Goal: Information Seeking & Learning: Learn about a topic

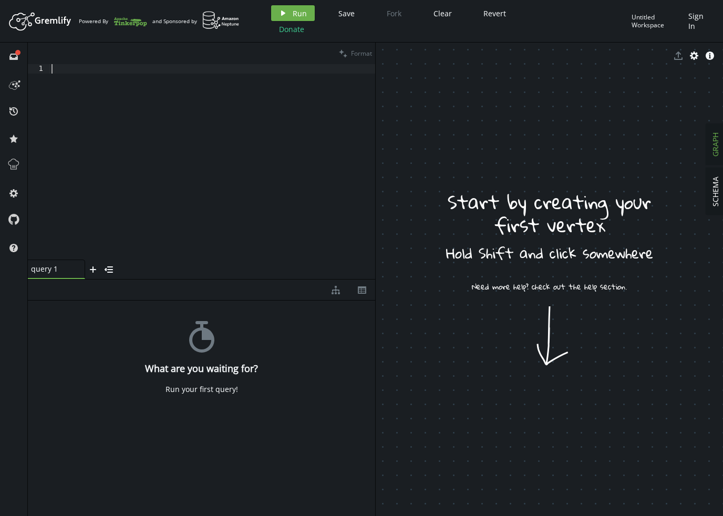
click at [273, 100] on div at bounding box center [212, 171] width 326 height 215
click at [17, 162] on icon at bounding box center [14, 165] width 14 height 14
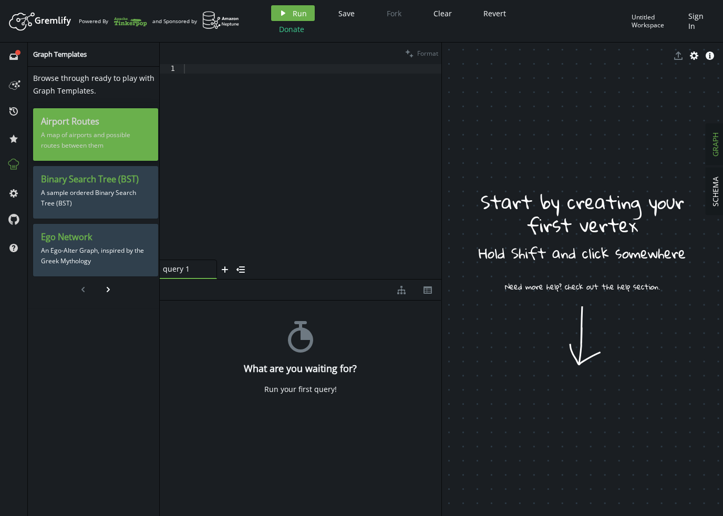
click at [88, 129] on p "A map of airports and possible routes between them" at bounding box center [95, 140] width 109 height 26
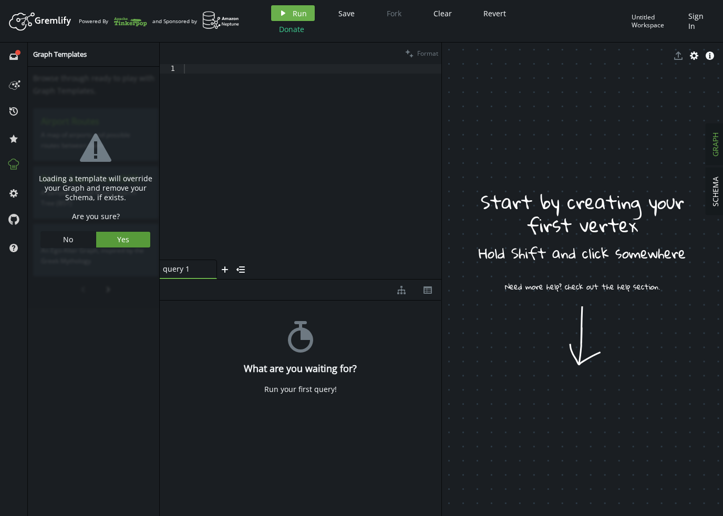
click at [121, 241] on span "Yes" at bounding box center [123, 239] width 12 height 10
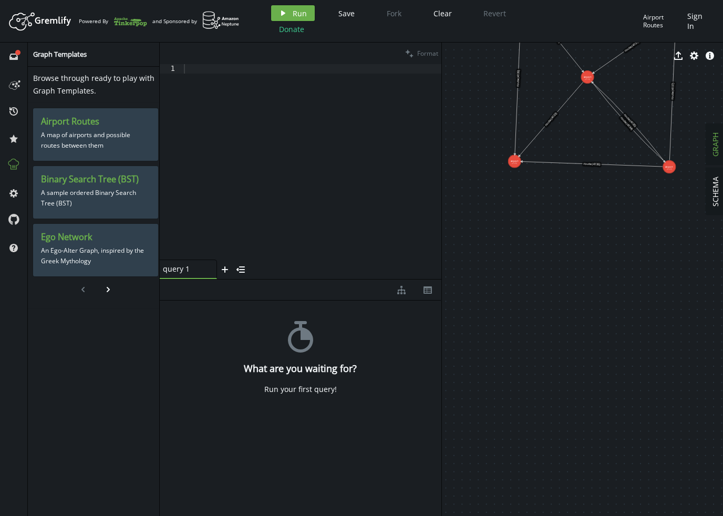
click at [262, 162] on div at bounding box center [312, 171] width 260 height 215
click at [290, 13] on button "play Run" at bounding box center [293, 13] width 44 height 16
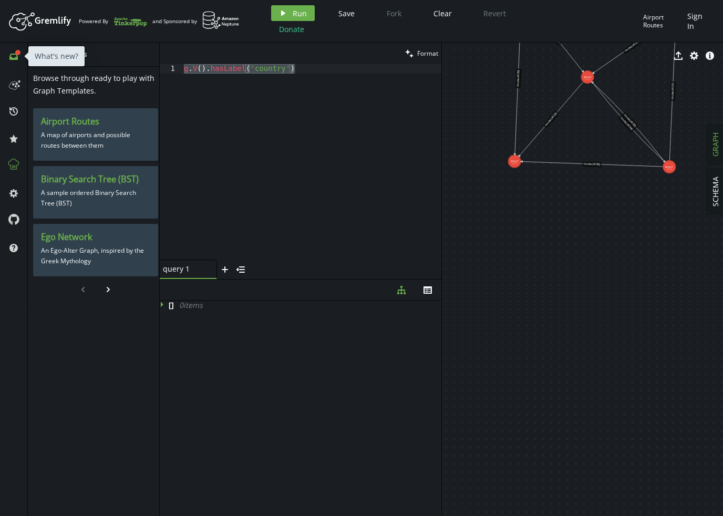
click at [15, 60] on icon "inbox" at bounding box center [13, 57] width 8 height 8
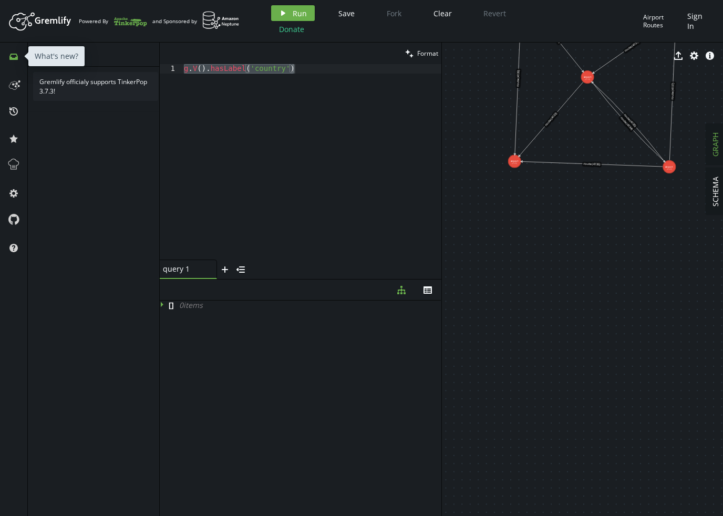
click at [15, 60] on icon "inbox" at bounding box center [13, 57] width 8 height 8
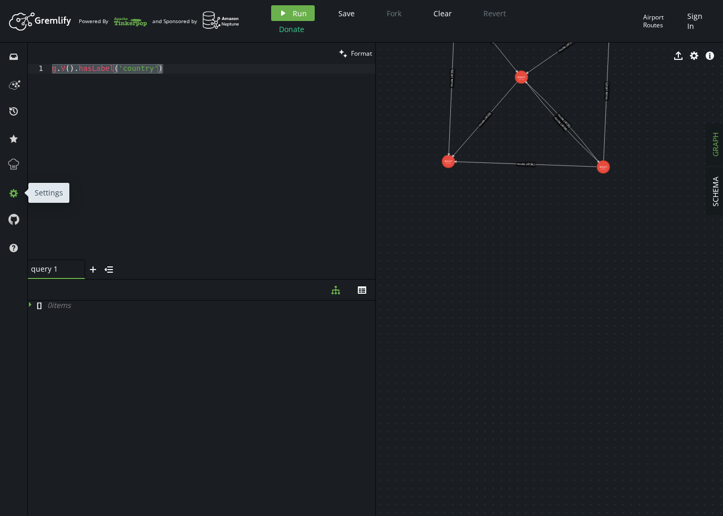
click at [13, 196] on icon at bounding box center [13, 193] width 8 height 8
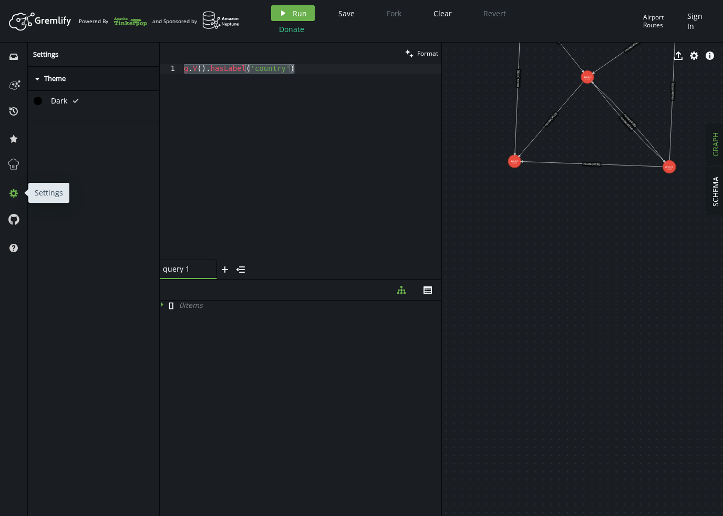
click at [13, 196] on icon at bounding box center [13, 193] width 8 height 8
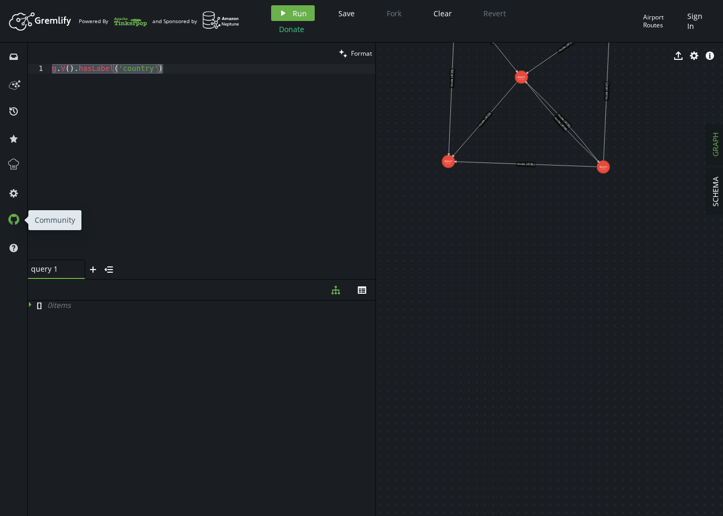
click at [13, 220] on icon at bounding box center [14, 219] width 12 height 12
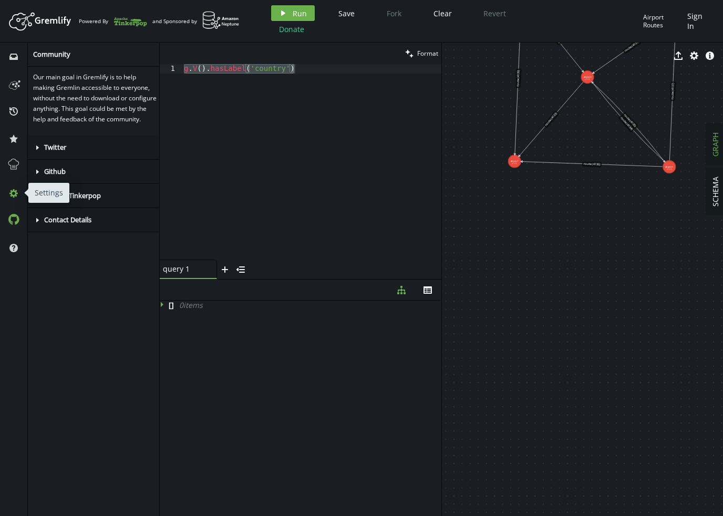
click at [15, 193] on icon at bounding box center [13, 193] width 8 height 8
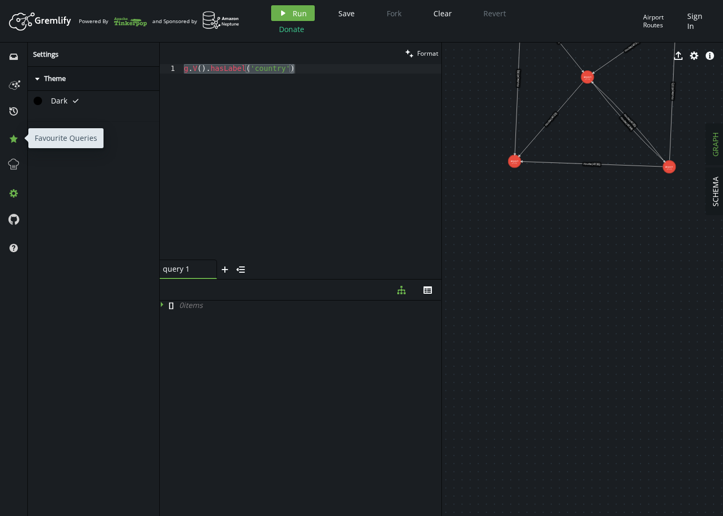
click at [13, 145] on button "star" at bounding box center [13, 138] width 17 height 17
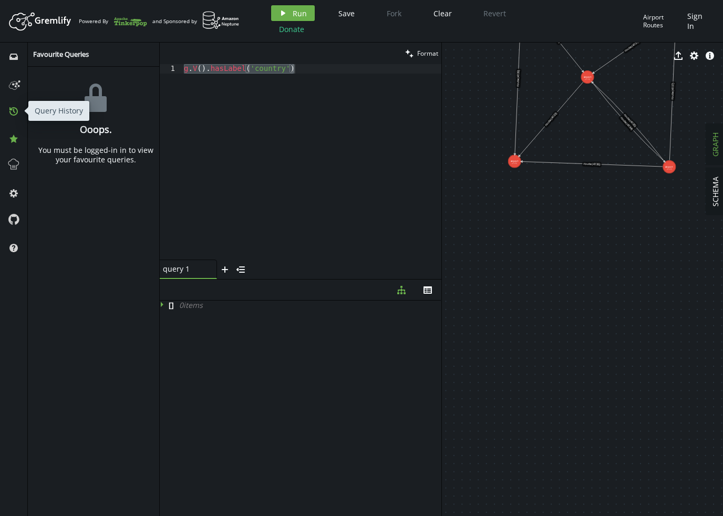
click at [12, 106] on button "history" at bounding box center [13, 111] width 17 height 17
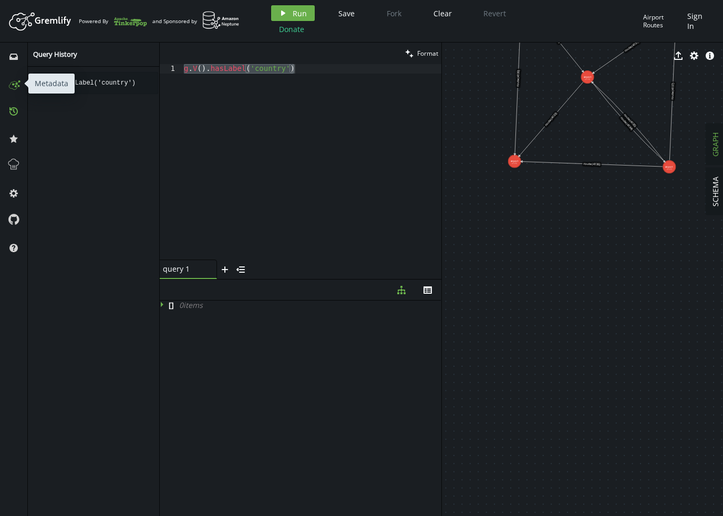
click at [14, 79] on icon at bounding box center [13, 83] width 17 height 17
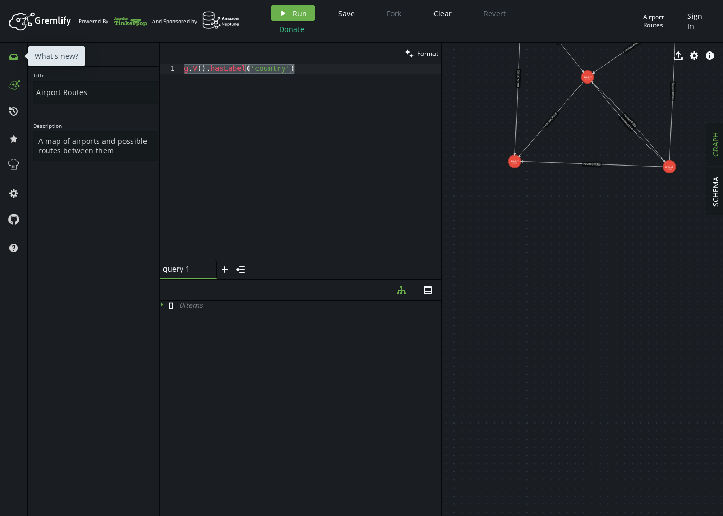
click at [15, 59] on icon at bounding box center [13, 57] width 8 height 6
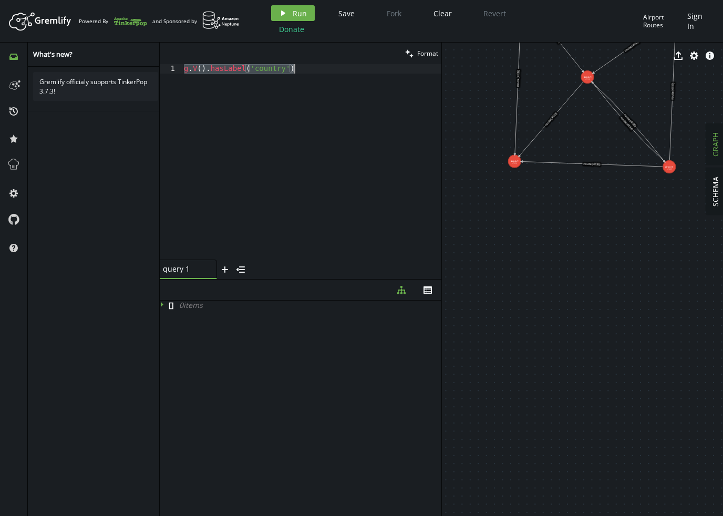
click at [330, 190] on div "g . V ( ) . hasLabel ( 'country' )" at bounding box center [312, 171] width 260 height 215
click at [240, 272] on icon "button" at bounding box center [241, 269] width 8 height 6
click at [171, 270] on icon "menu-open" at bounding box center [167, 271] width 8 height 8
click at [428, 292] on icon "button" at bounding box center [428, 289] width 8 height 7
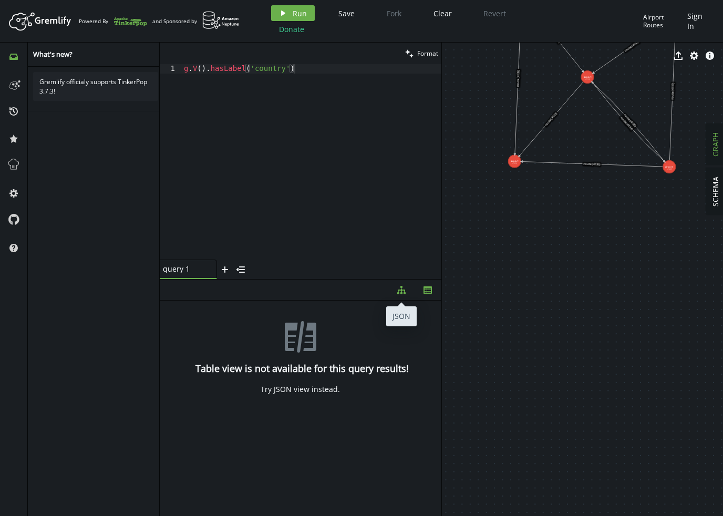
click at [412, 292] on button "diagram-tree" at bounding box center [401, 290] width 26 height 21
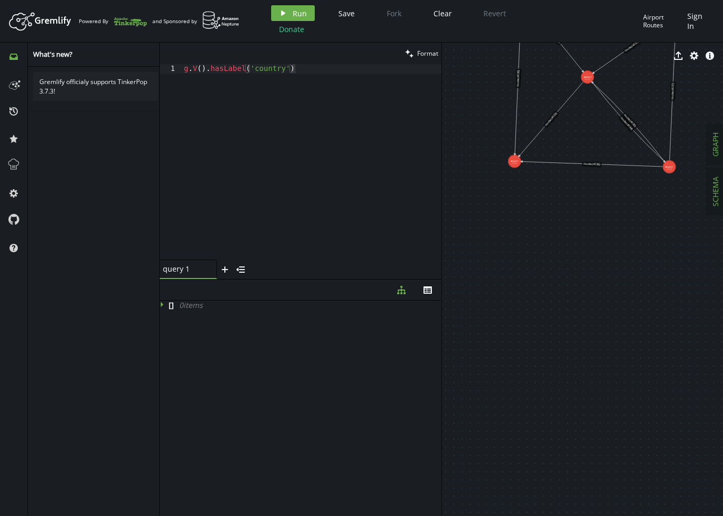
click at [716, 193] on span "SCHEMA" at bounding box center [716, 192] width 10 height 30
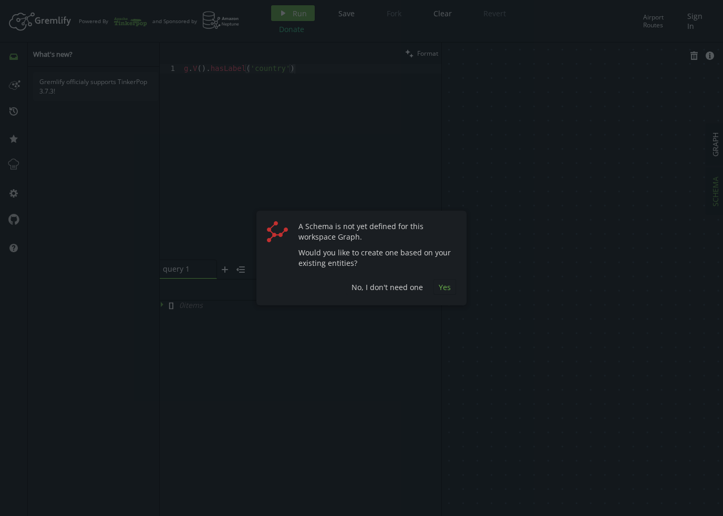
click at [444, 288] on span "Yes" at bounding box center [445, 287] width 12 height 10
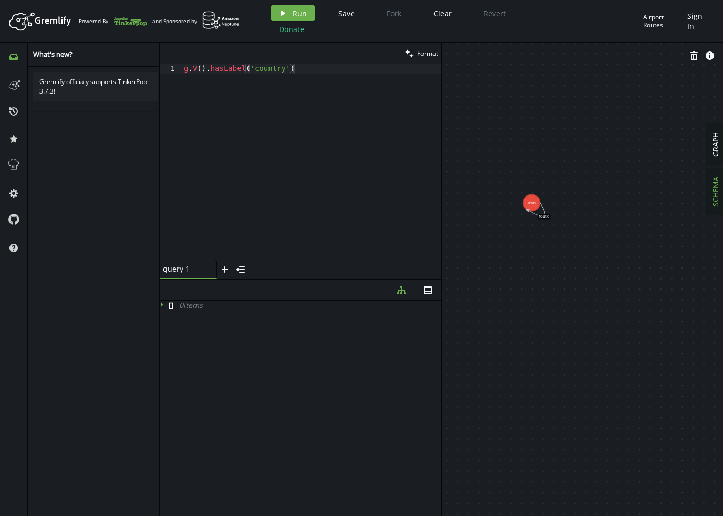
drag, startPoint x: 544, startPoint y: 166, endPoint x: 588, endPoint y: 276, distance: 118.9
click at [262, 68] on div "g . V ( ) . hasLabel ( 'country' )" at bounding box center [312, 171] width 260 height 215
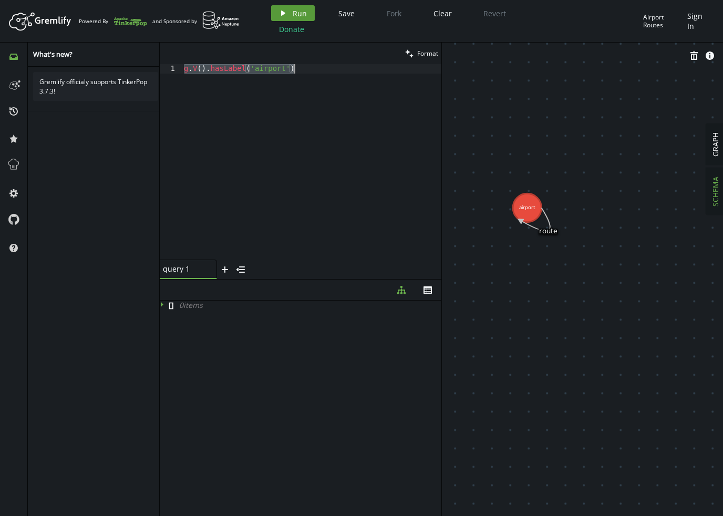
type textarea "g.V().hasLabel('airport')"
click at [291, 14] on button "play Run" at bounding box center [293, 13] width 44 height 16
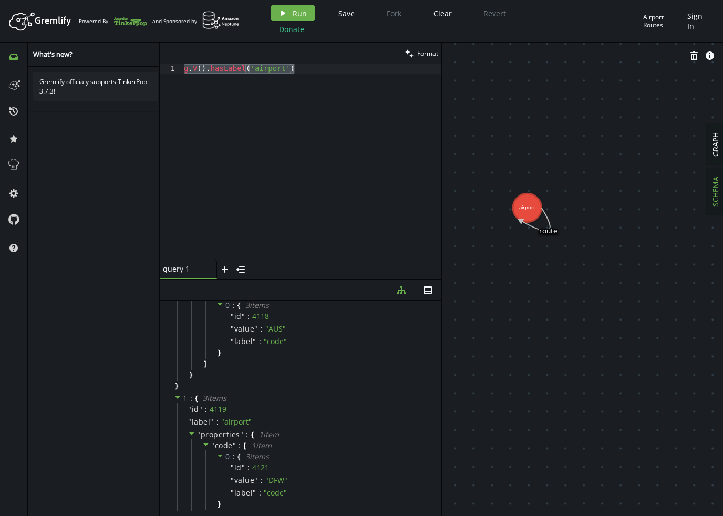
scroll to position [51, 0]
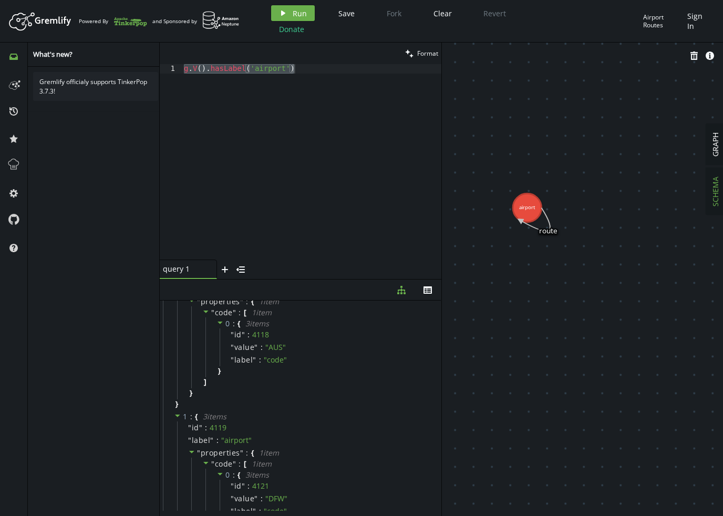
click at [282, 110] on div "g . V ( ) . [GEOGRAPHIC_DATA] ( 'airport' )" at bounding box center [312, 171] width 260 height 215
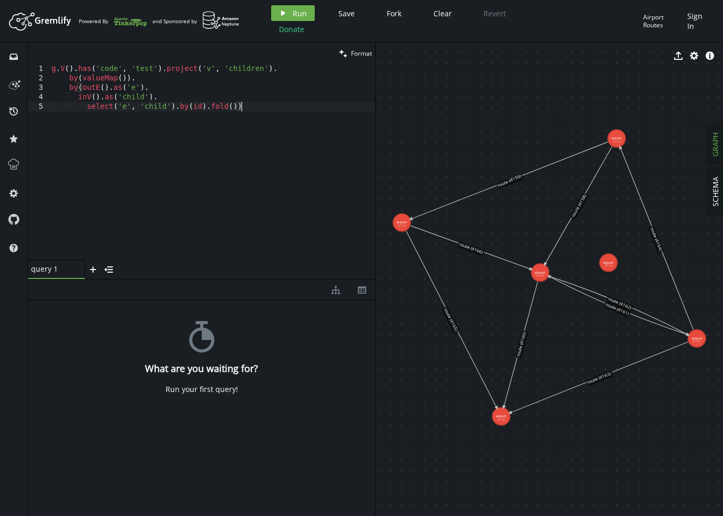
click at [209, 139] on div "g . V ( ) . has ( 'code' , 'test' ) . project ( 'v' , 'children' ) . by ( value…" at bounding box center [212, 171] width 326 height 215
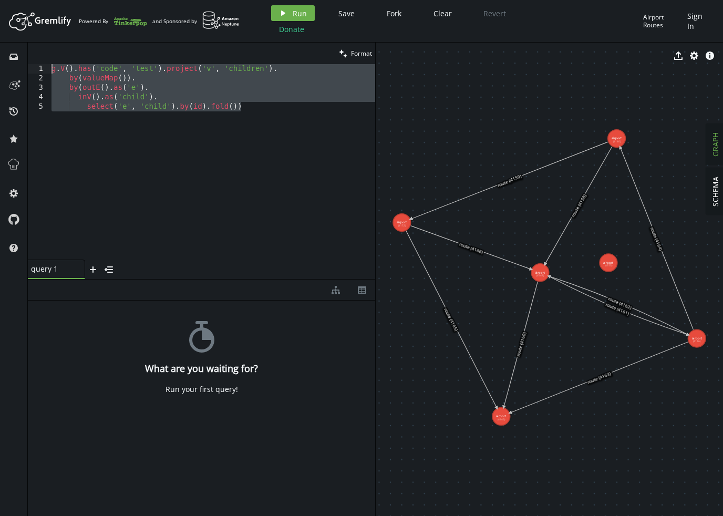
drag, startPoint x: 280, startPoint y: 121, endPoint x: -7, endPoint y: 54, distance: 294.4
click at [0, 54] on html "Artboard Created with Sketch. Powered By and Sponsored by play Run Save Fork Cl…" at bounding box center [361, 258] width 723 height 516
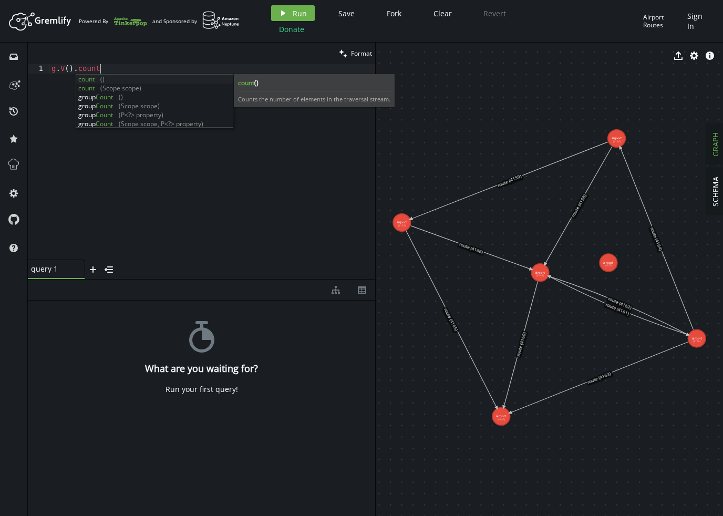
scroll to position [0, 57]
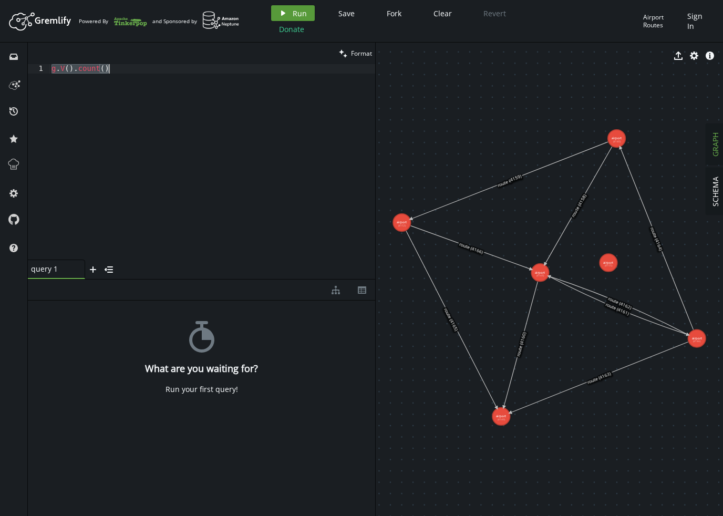
type textarea "g.V().count()"
click at [293, 16] on span "Run" at bounding box center [300, 13] width 14 height 10
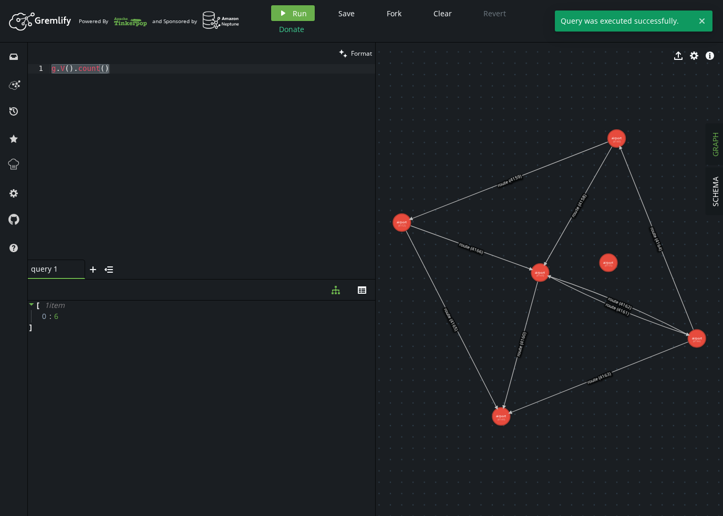
click at [204, 126] on div "g . V ( ) . count ( )" at bounding box center [212, 171] width 326 height 215
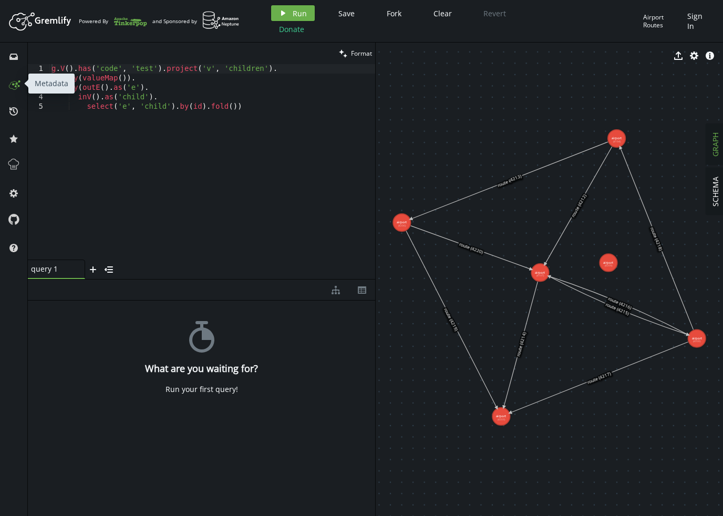
click at [19, 87] on icon at bounding box center [13, 83] width 17 height 17
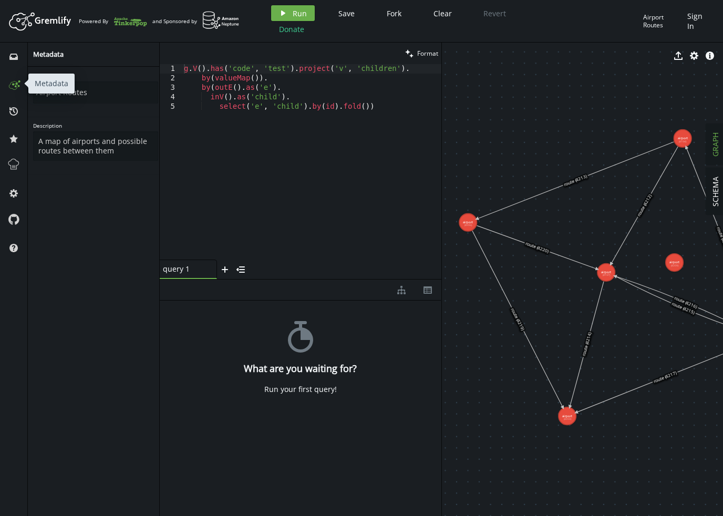
click at [19, 87] on icon at bounding box center [13, 83] width 17 height 17
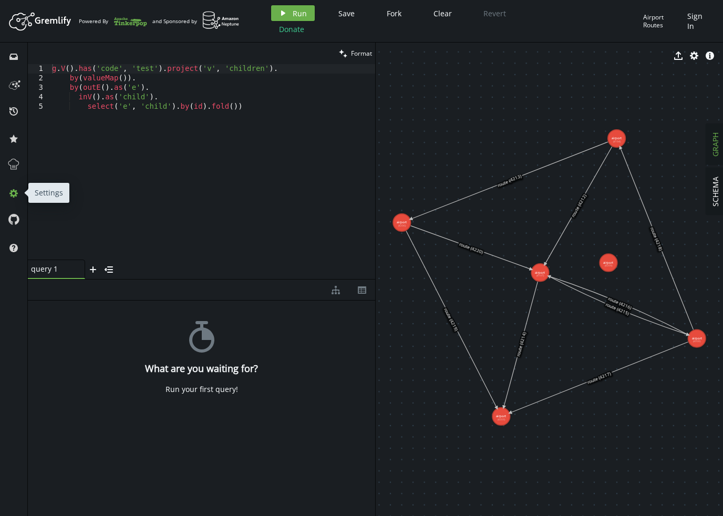
click at [14, 191] on icon at bounding box center [13, 193] width 8 height 8
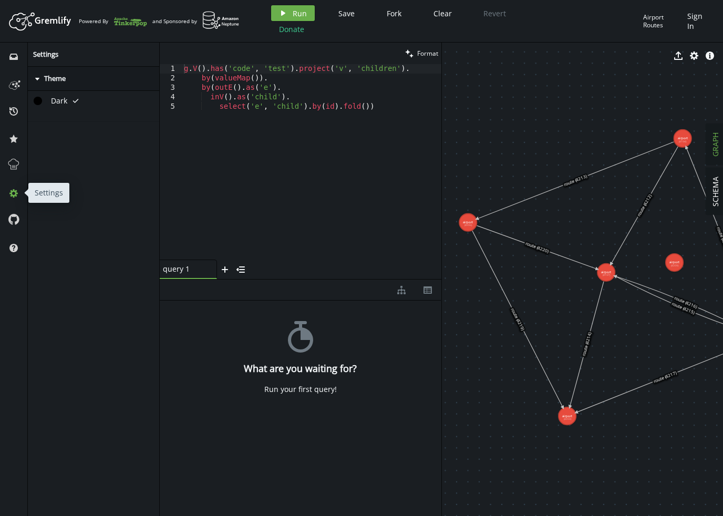
click at [14, 191] on icon at bounding box center [13, 193] width 8 height 8
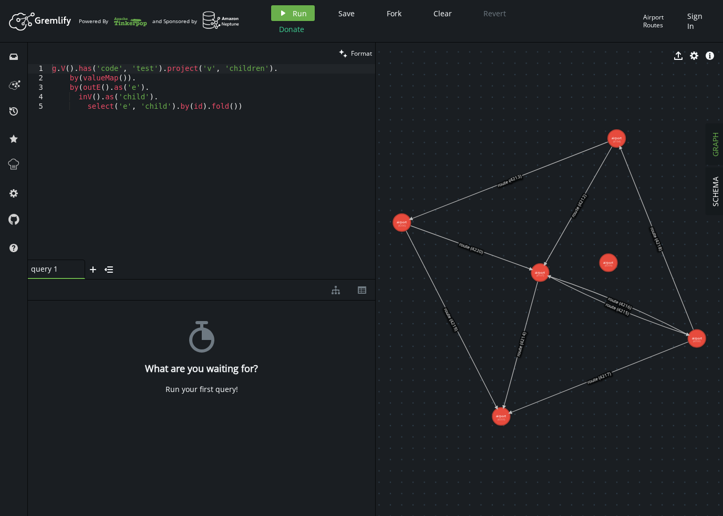
click at [665, 22] on div "Airport Routes" at bounding box center [662, 21] width 39 height 16
click at [705, 20] on span "Sign In" at bounding box center [699, 21] width 23 height 20
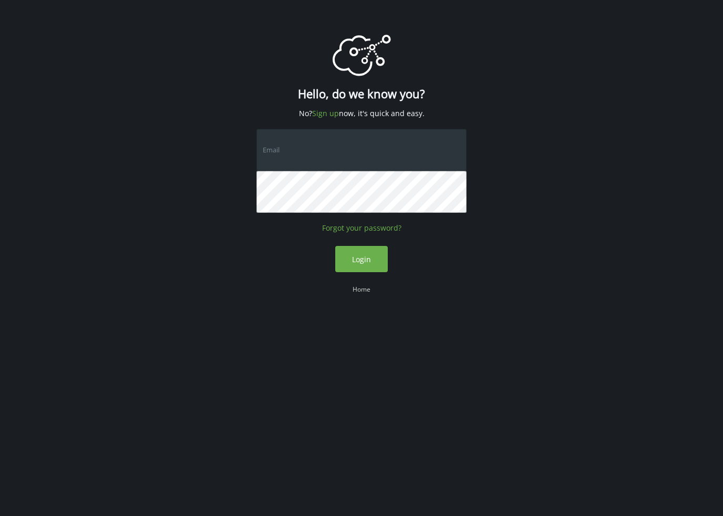
click at [297, 158] on input "text" at bounding box center [362, 150] width 210 height 42
type input "ntrhieu89@gmail.com"
click at [324, 111] on link "Sign up" at bounding box center [325, 113] width 27 height 10
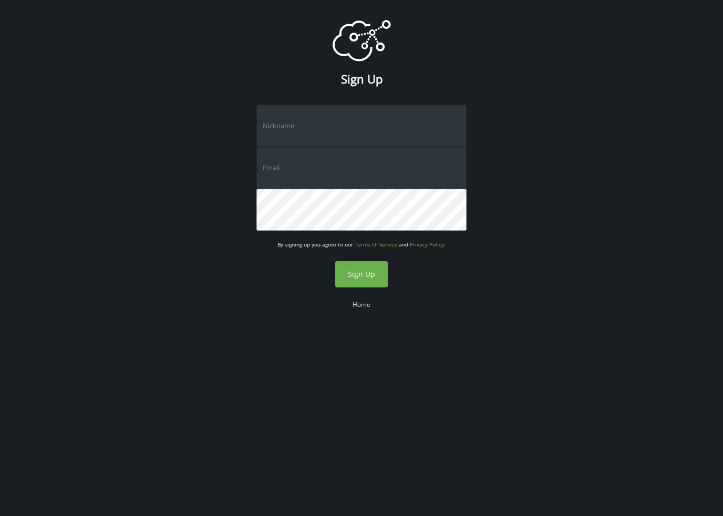
click at [321, 130] on input "text" at bounding box center [362, 126] width 210 height 42
click at [299, 121] on input "text" at bounding box center [362, 126] width 210 height 42
type input "Hieu"
type input "ntrhieu89@gmail.com"
click at [319, 131] on input "Hieu" at bounding box center [362, 126] width 210 height 42
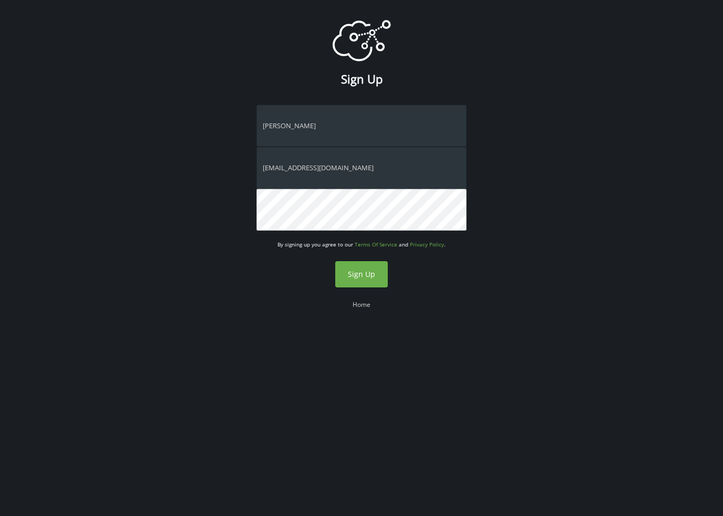
type input "Hieu Nguyen"
drag, startPoint x: 311, startPoint y: 125, endPoint x: 231, endPoint y: 116, distance: 80.3
click at [231, 116] on div "logo Created with Sketch. Sign Up Hieu Nguyen ntrhieu89@gmail.com By signing up…" at bounding box center [361, 171] width 723 height 342
type input "ntrhieu89"
click at [361, 276] on span "Sign Up" at bounding box center [361, 274] width 27 height 10
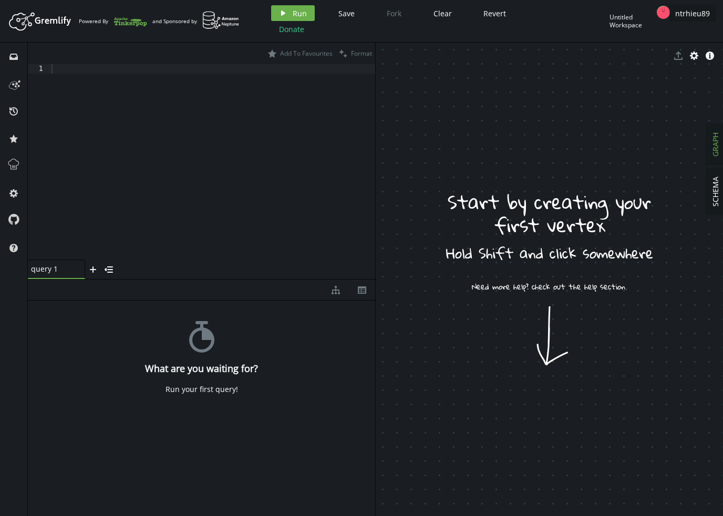
click at [141, 96] on div at bounding box center [212, 171] width 326 height 215
click at [693, 56] on icon "cog" at bounding box center [694, 56] width 8 height 8
click at [710, 56] on icon "info-sign" at bounding box center [710, 56] width 8 height 8
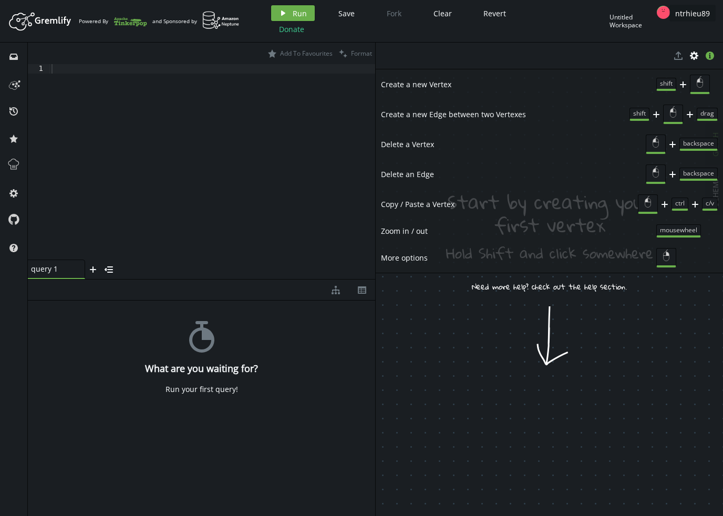
click at [410, 258] on span "More options" at bounding box center [518, 257] width 275 height 9
click at [402, 255] on span "More options" at bounding box center [518, 257] width 275 height 9
click at [712, 52] on icon "info-sign" at bounding box center [710, 56] width 8 height 8
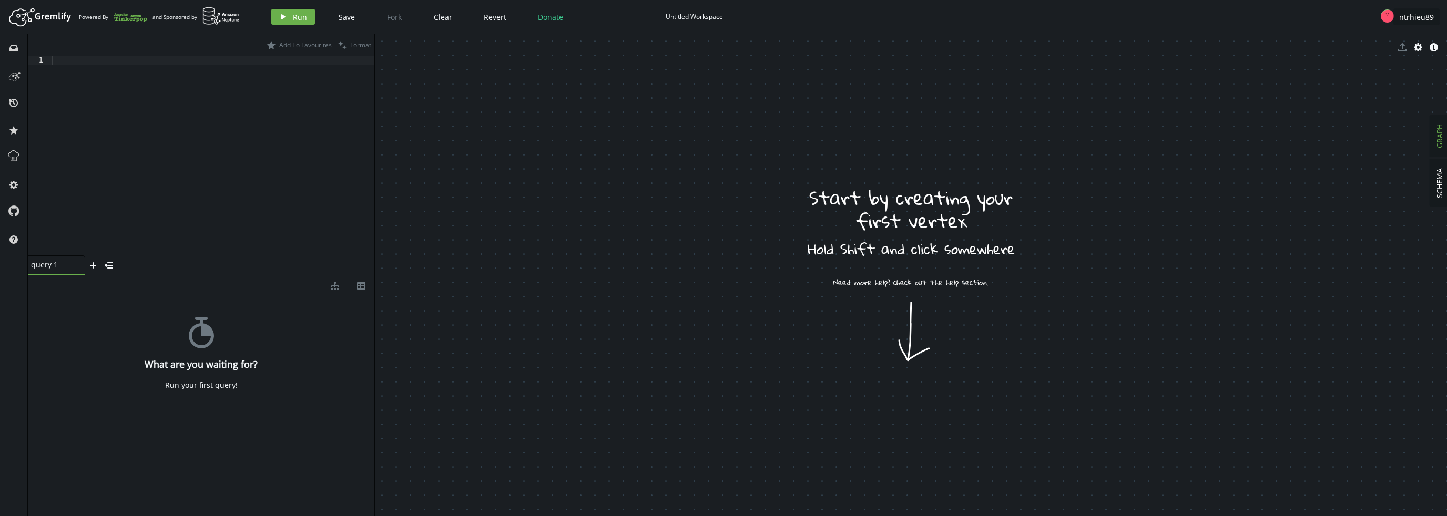
drag, startPoint x: 736, startPoint y: 221, endPoint x: 374, endPoint y: 239, distance: 363.2
click at [374, 239] on div at bounding box center [374, 275] width 1 height 482
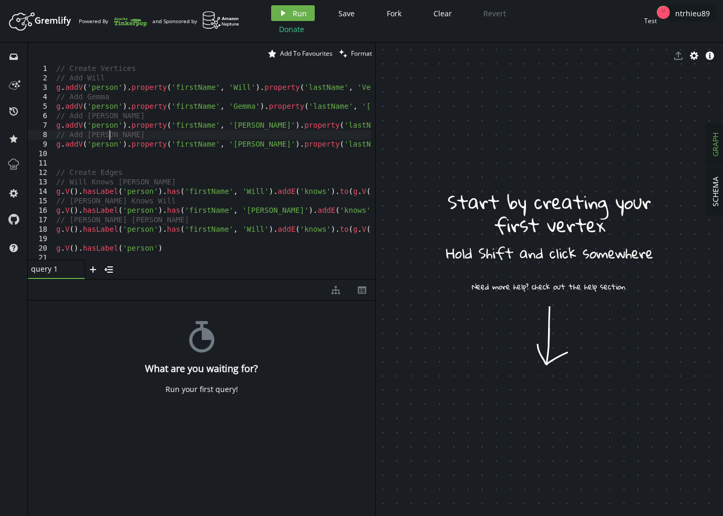
click at [265, 137] on div "// Create Vertices // Add Will g . addV ( 'person' ) . property ( 'firstName' ,…" at bounding box center [489, 169] width 870 height 211
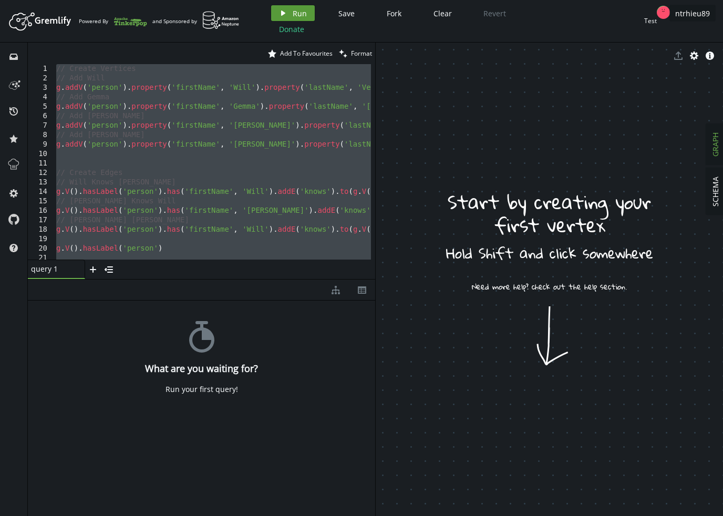
click at [293, 13] on span "Run" at bounding box center [300, 13] width 14 height 10
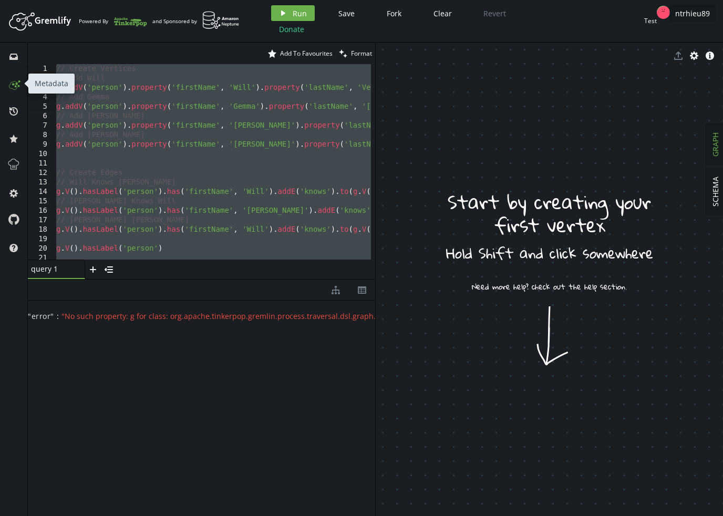
click at [17, 86] on icon at bounding box center [13, 83] width 17 height 17
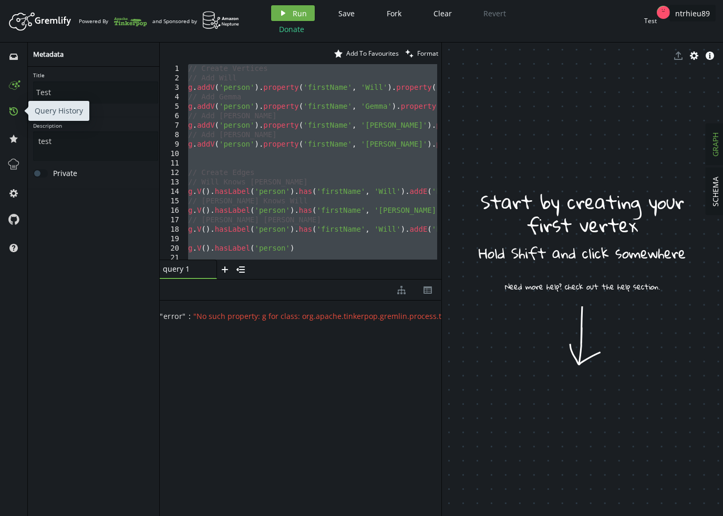
click at [15, 109] on icon "history" at bounding box center [13, 111] width 8 height 8
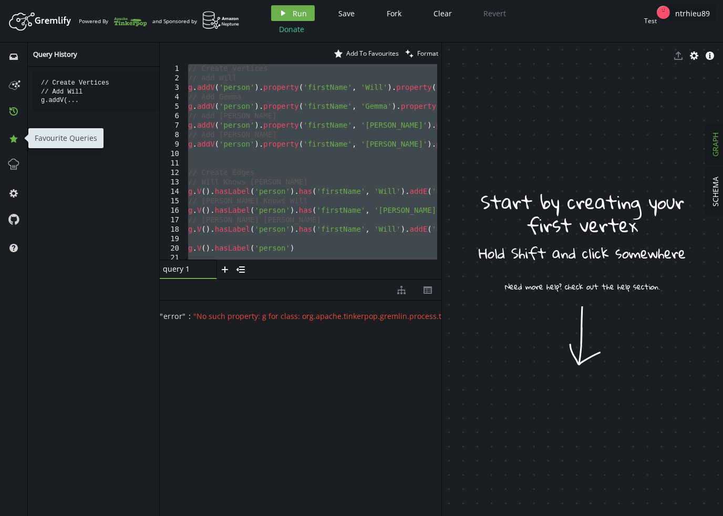
click at [16, 137] on icon "star" at bounding box center [13, 139] width 8 height 8
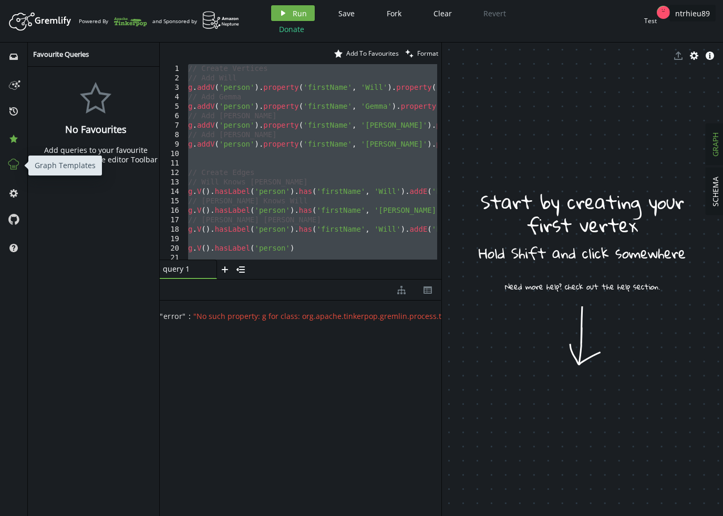
click at [10, 166] on icon at bounding box center [14, 165] width 14 height 14
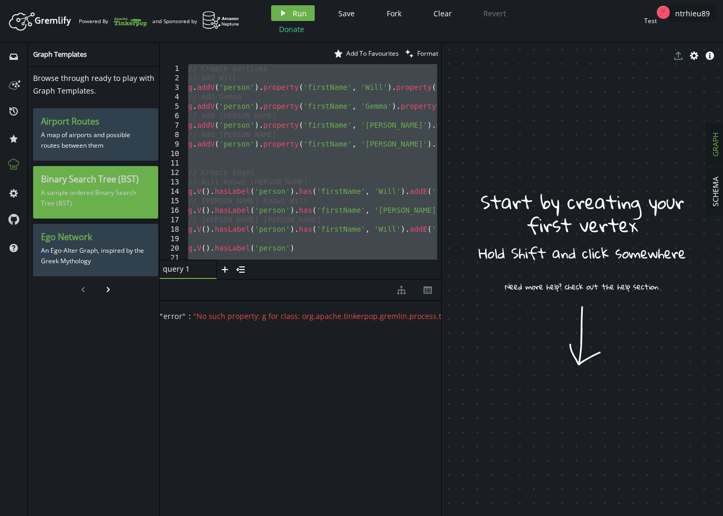
click at [96, 200] on p "A sample ordered Binary Search Tree (BST)" at bounding box center [95, 198] width 109 height 26
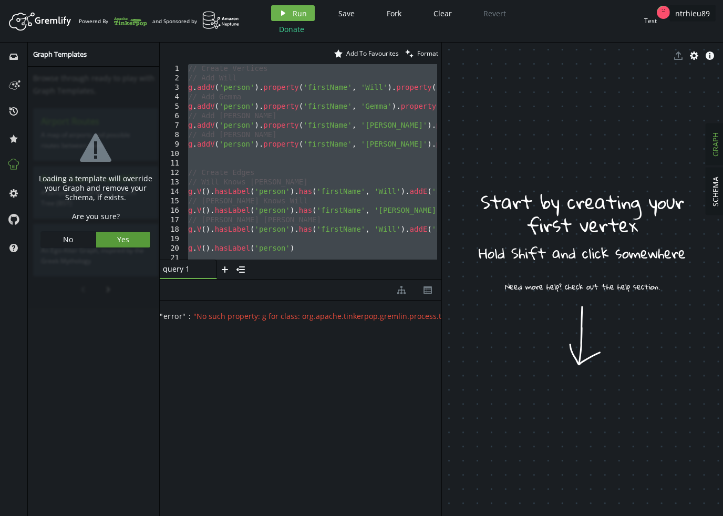
click at [112, 239] on button "Yes" at bounding box center [123, 240] width 55 height 16
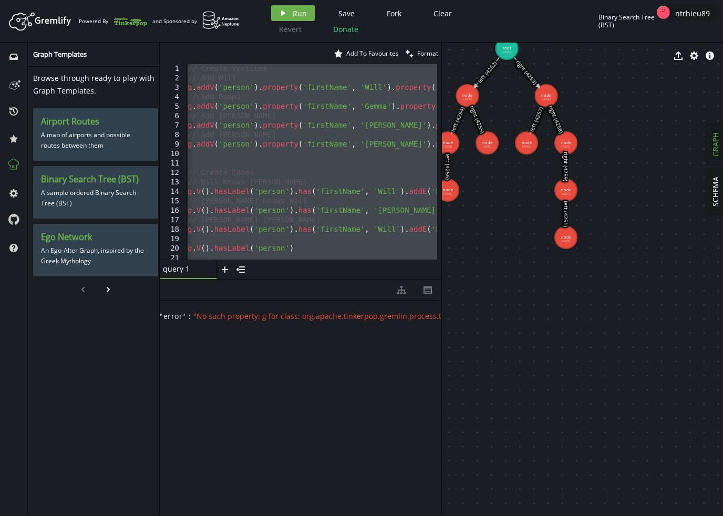
scroll to position [0, 2]
click at [312, 208] on div "// Create Vertices // Add Will g . addV ( 'person' ) . property ( 'firstName' ,…" at bounding box center [620, 169] width 870 height 211
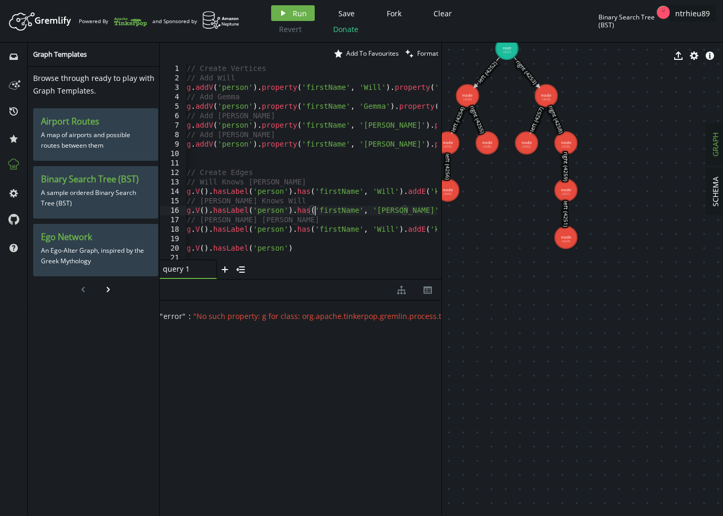
type textarea "g.V().hasLabel('person').has('hobby', 'kayaking')"
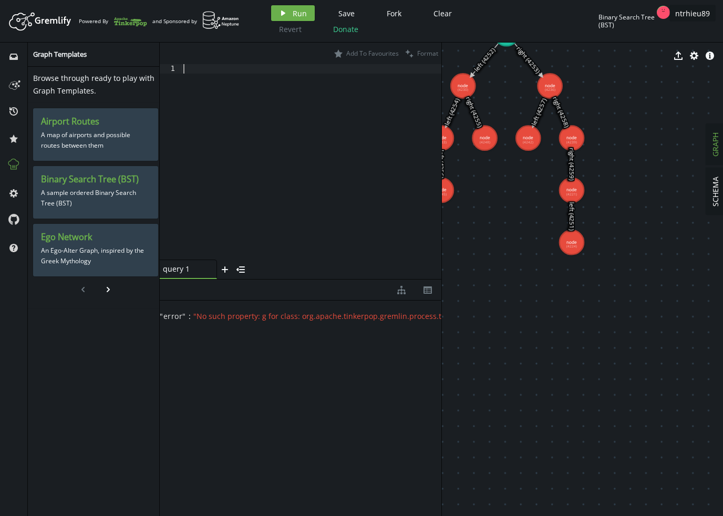
click at [294, 150] on div at bounding box center [311, 171] width 260 height 215
click at [296, 15] on span "Run" at bounding box center [300, 13] width 14 height 10
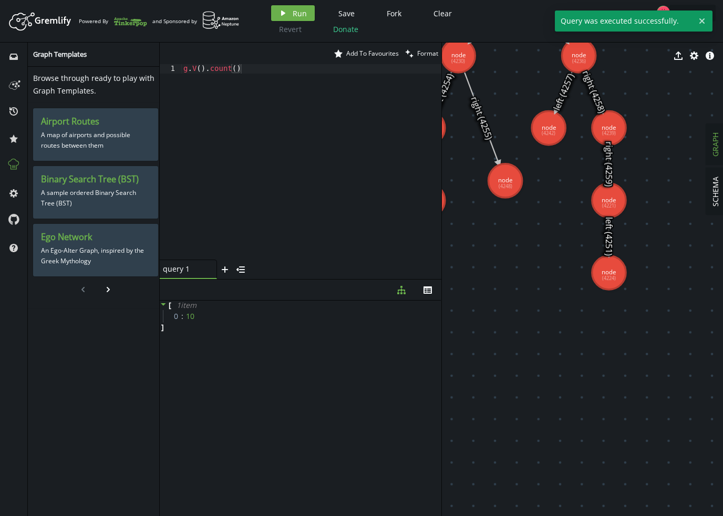
drag, startPoint x: 496, startPoint y: 114, endPoint x: 505, endPoint y: 181, distance: 67.9
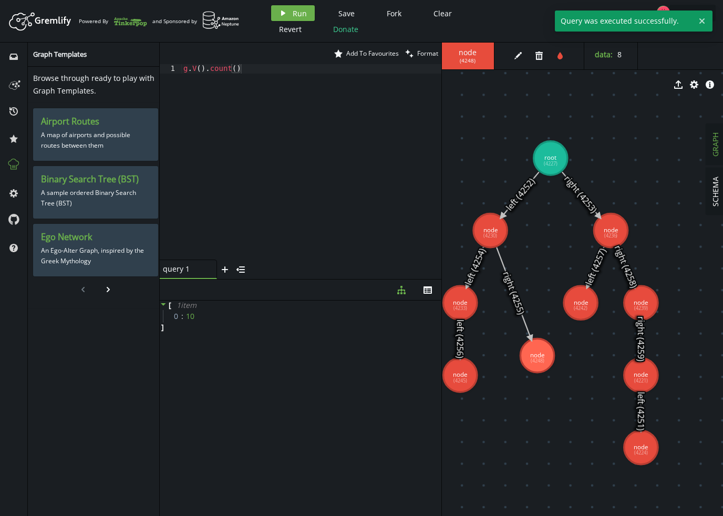
drag, startPoint x: 668, startPoint y: 201, endPoint x: 700, endPoint y: 376, distance: 177.4
click at [331, 139] on div "g . V ( ) . count ( )" at bounding box center [311, 171] width 260 height 215
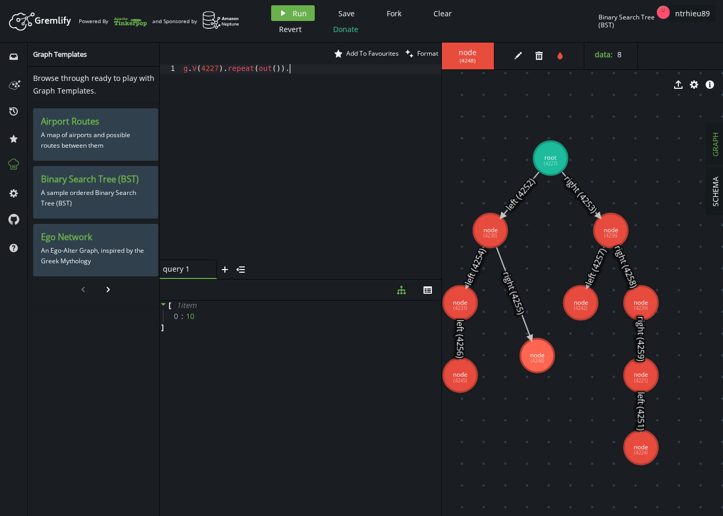
scroll to position [0, 101]
click at [378, 100] on div "g . V ( 4227 ) . repeat ( out ( ))" at bounding box center [311, 171] width 260 height 215
click at [293, 12] on span "Run" at bounding box center [300, 13] width 14 height 10
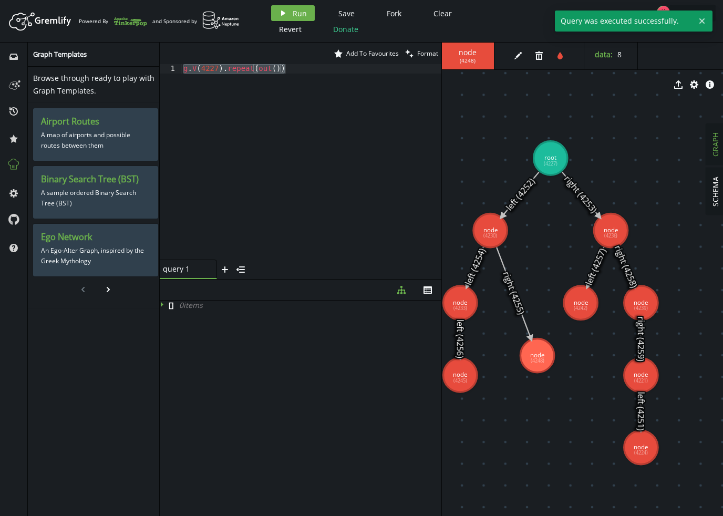
click at [297, 108] on div "g . V ( 4227 ) . repeat ( out ( ))" at bounding box center [311, 171] width 260 height 215
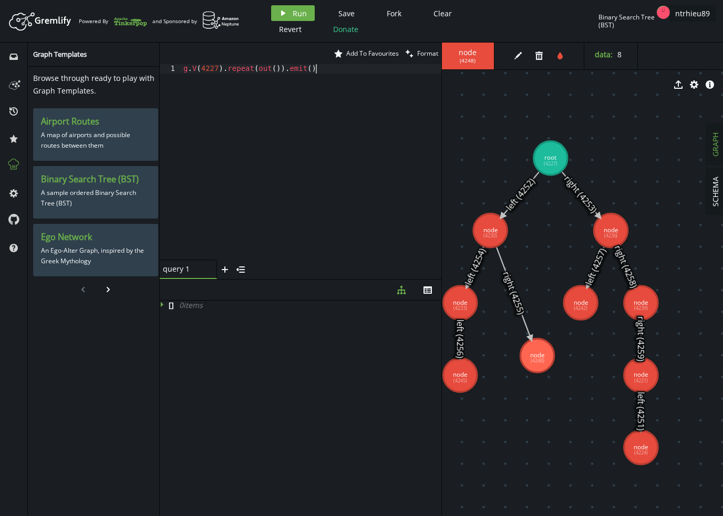
scroll to position [0, 131]
click at [290, 12] on button "play Run" at bounding box center [293, 13] width 44 height 16
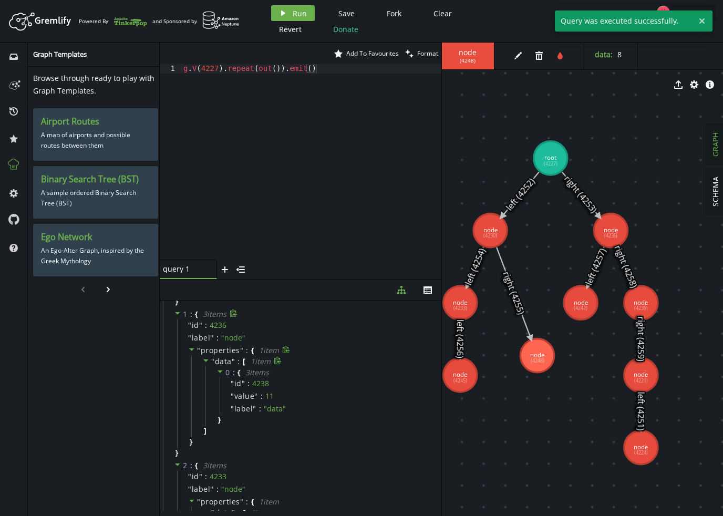
scroll to position [0, 0]
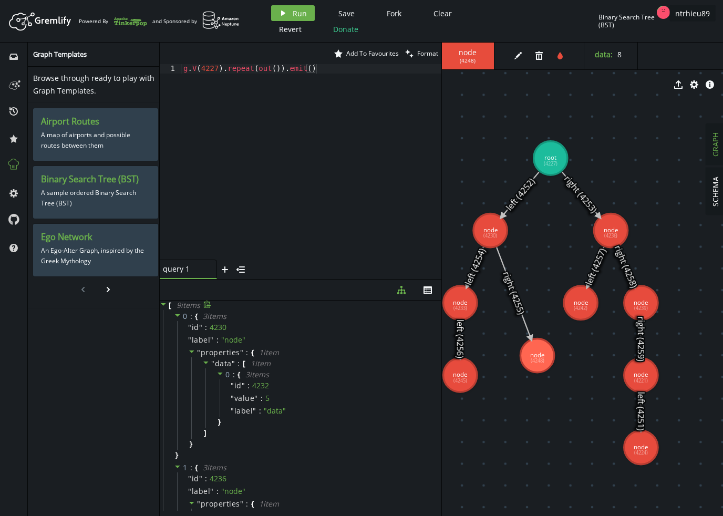
click at [165, 305] on icon at bounding box center [163, 304] width 7 height 7
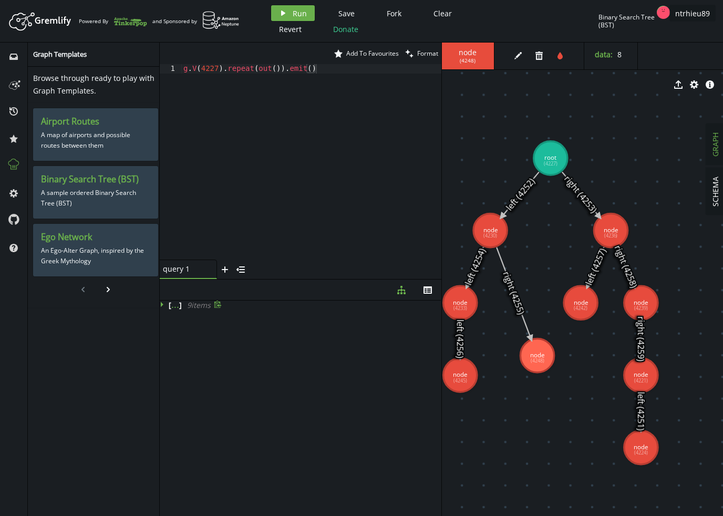
click at [165, 305] on icon at bounding box center [163, 304] width 7 height 7
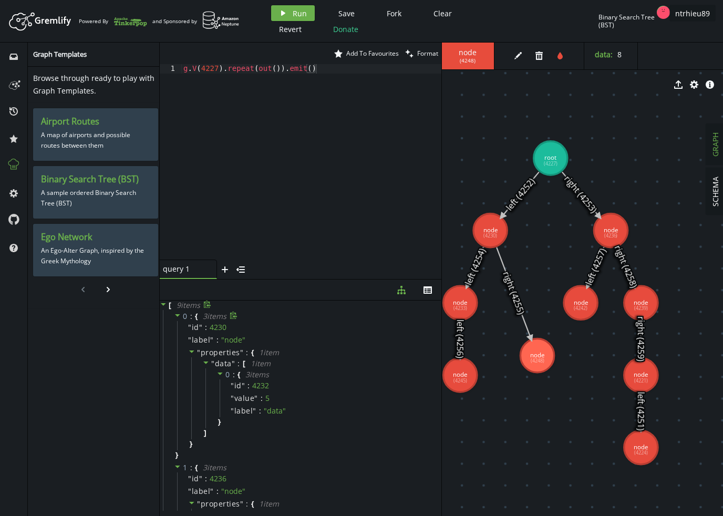
click at [179, 315] on icon at bounding box center [177, 315] width 5 height 3
click at [175, 325] on icon at bounding box center [177, 327] width 7 height 7
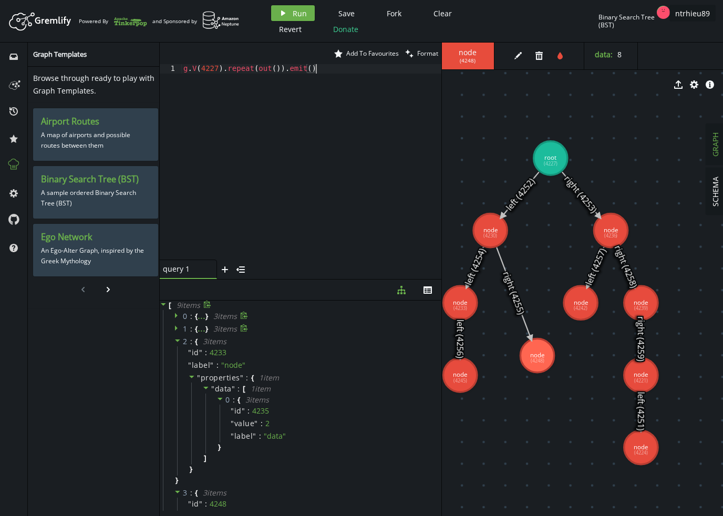
click at [295, 81] on div "g . V ( 4227 ) . repeat ( out ( )) . emit ( )" at bounding box center [311, 171] width 260 height 215
drag, startPoint x: 288, startPoint y: 67, endPoint x: 345, endPoint y: 68, distance: 57.3
click at [345, 68] on div "g . V ( 4227 ) . repeat ( out ( )) . emit ( )" at bounding box center [311, 171] width 260 height 215
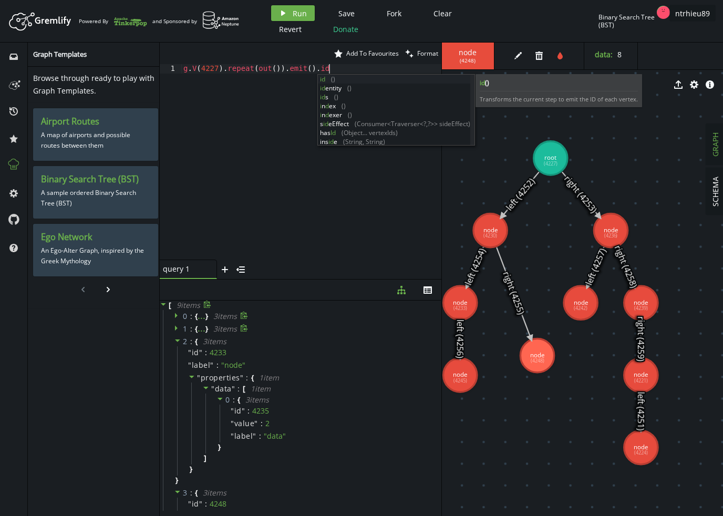
scroll to position [0, 153]
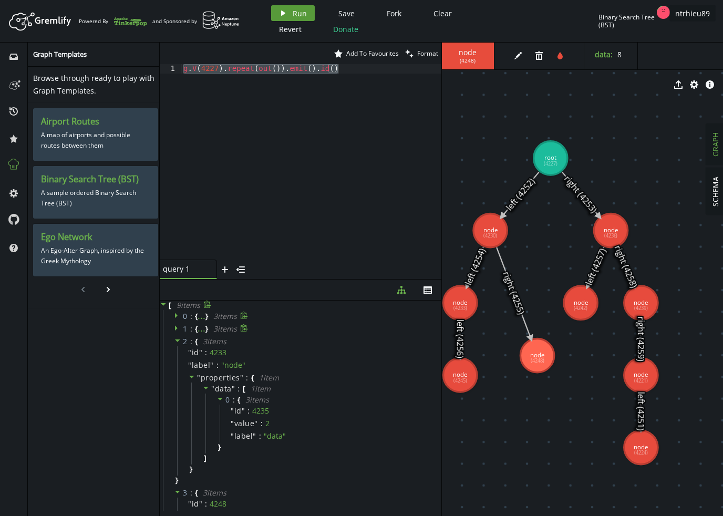
click at [295, 14] on span "Run" at bounding box center [300, 13] width 14 height 10
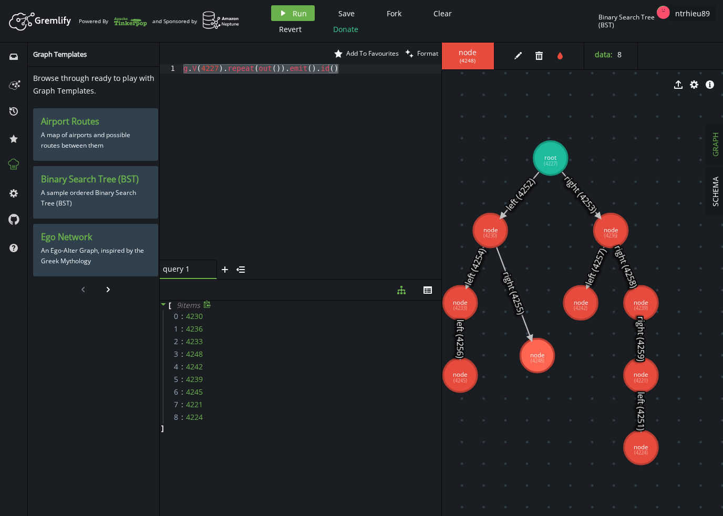
click at [271, 191] on div "g . V ( 4227 ) . repeat ( out ( )) . emit ( ) . id ( )" at bounding box center [311, 162] width 260 height 196
click at [229, 69] on div "g . V ( 4227 ) . repeat ( out ( )) . emit ( ) . id ( )" at bounding box center [311, 171] width 260 height 215
drag, startPoint x: 258, startPoint y: 68, endPoint x: 358, endPoint y: 69, distance: 100.4
click at [358, 69] on div "g . V ( 4227 ) . repeat ( out ( )) . emit ( ) . id ( )" at bounding box center [311, 171] width 260 height 215
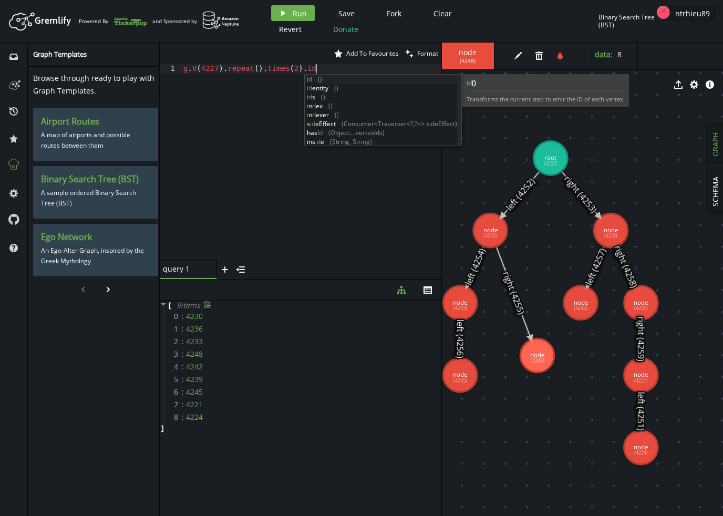
scroll to position [0, 140]
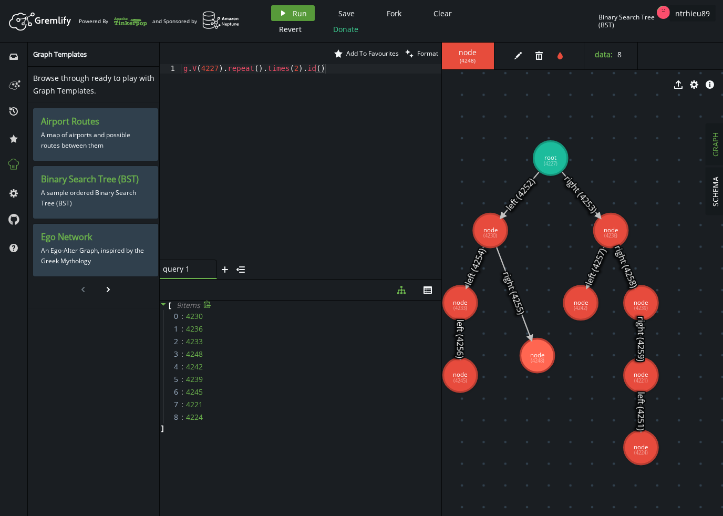
click at [293, 13] on span "Run" at bounding box center [300, 13] width 14 height 10
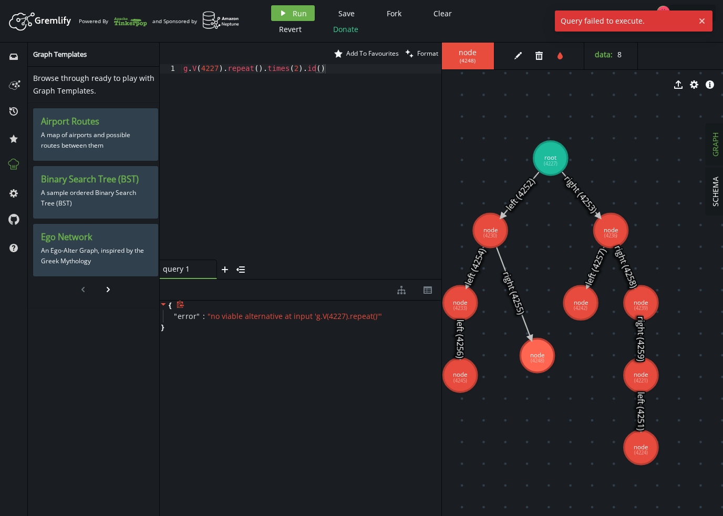
drag, startPoint x: 258, startPoint y: 71, endPoint x: 263, endPoint y: 89, distance: 18.1
click at [258, 71] on div "g . V ( 4227 ) . repeat ( ) . times ( 2 ) . id ( )" at bounding box center [311, 171] width 260 height 215
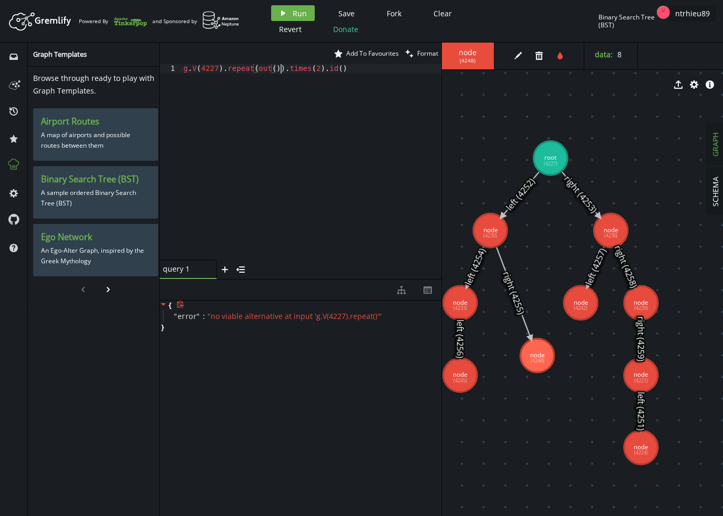
scroll to position [0, 97]
click at [291, 14] on button "play Run" at bounding box center [293, 13] width 44 height 16
click at [329, 94] on div "g . V ( 4227 ) . repeat ( out ( )) . times ( 2 ) . id ( )" at bounding box center [311, 171] width 260 height 215
click at [364, 71] on div "g . V ( 4227 ) . repeat ( out ( )) . times ( 2 ) . id ( )" at bounding box center [311, 171] width 260 height 215
drag, startPoint x: 325, startPoint y: 69, endPoint x: 332, endPoint y: 97, distance: 28.2
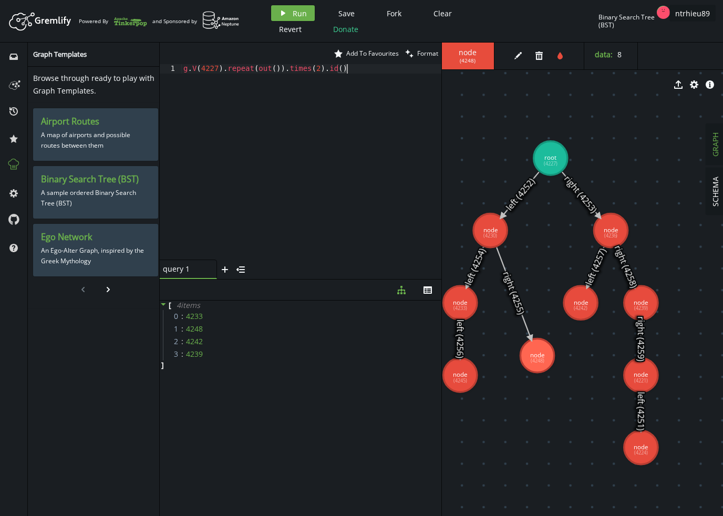
click at [325, 70] on div "g . V ( 4227 ) . repeat ( out ( )) . times ( 2 ) . id ( )" at bounding box center [311, 171] width 260 height 215
click at [294, 14] on span "Run" at bounding box center [300, 13] width 14 height 10
drag, startPoint x: 293, startPoint y: 70, endPoint x: 301, endPoint y: 86, distance: 18.3
click at [293, 71] on div "g . V ( 4227 ) . repeat ( out ( )) . times ( 2 ) . emit ( ) . id ( )" at bounding box center [311, 171] width 260 height 215
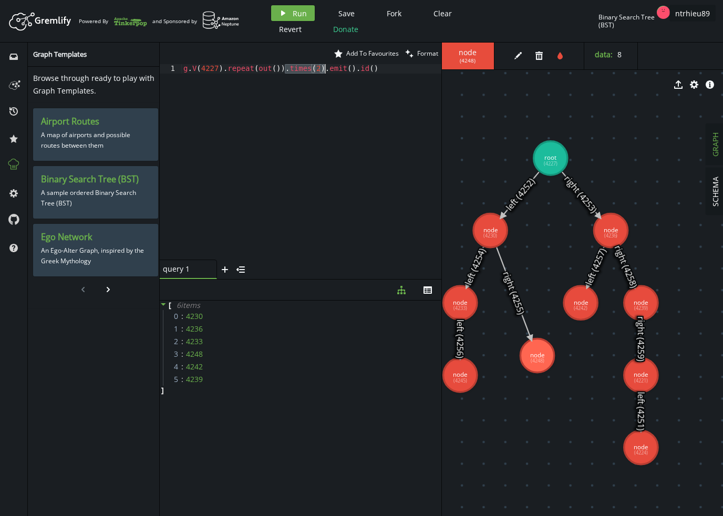
scroll to position [0, 153]
paste textarea "/apps/b_nugraph/production/default/aspct/202506042317/_PROCESSED"
click at [288, 15] on button "play Run" at bounding box center [293, 13] width 44 height 16
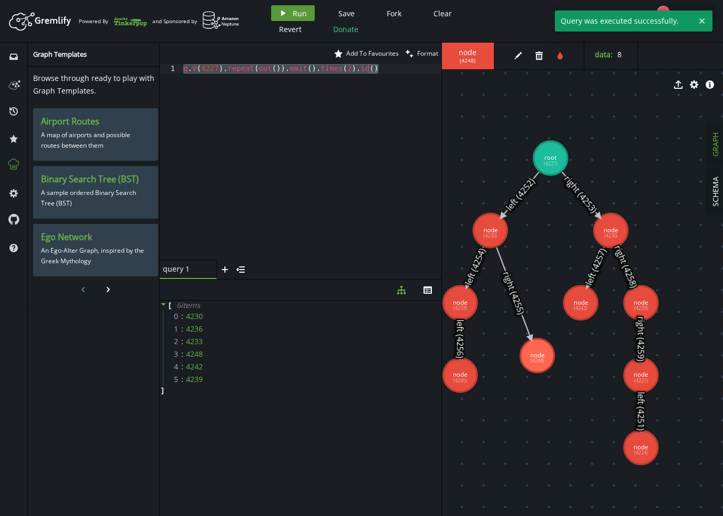
click at [288, 15] on button "play Run" at bounding box center [293, 13] width 44 height 16
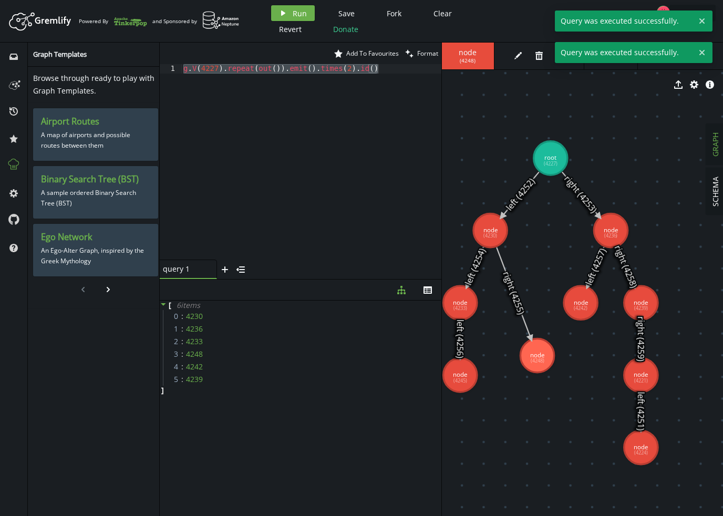
click at [293, 79] on div "g . V ( 4227 ) . repeat ( out ( )) . emit ( ) . times ( 2 ) . id ( )" at bounding box center [311, 171] width 260 height 215
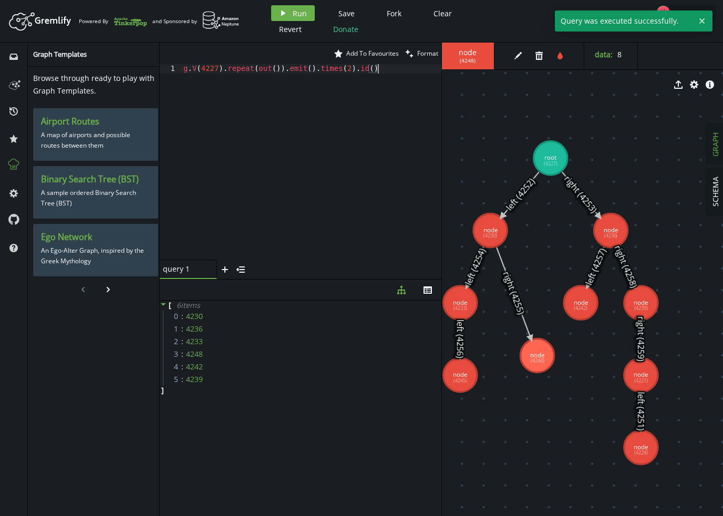
click at [293, 71] on div "g . V ( 4227 ) . repeat ( out ( )) . emit ( ) . times ( 2 ) . id ( )" at bounding box center [311, 171] width 260 height 215
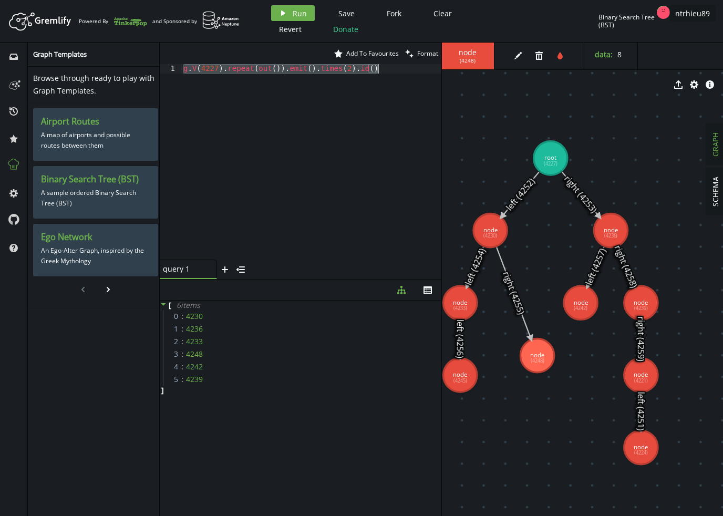
click at [298, 69] on div "g . V ( 4227 ) . repeat ( out ( )) . emit ( ) . times ( 2 ) . id ( )" at bounding box center [311, 171] width 260 height 215
click at [299, 14] on span "Run" at bounding box center [300, 13] width 14 height 10
click at [334, 114] on div "g . V ( 4227 ) . repeat ( out ( )) . times ( 2 ) . emit ( ) . id ( )" at bounding box center [311, 171] width 260 height 215
click at [392, 72] on div "g . V ( 4227 ) . repeat ( out ( )) . times ( 2 ) . emit ( ) . id ( )" at bounding box center [311, 171] width 260 height 215
drag, startPoint x: 395, startPoint y: 70, endPoint x: 159, endPoint y: 64, distance: 236.1
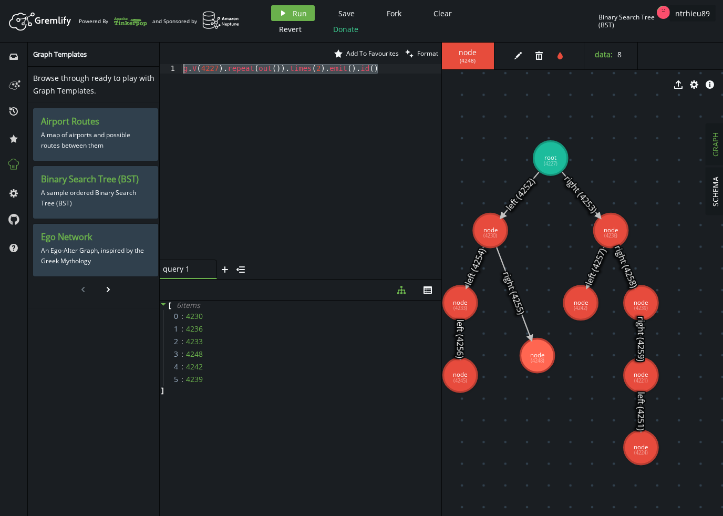
click at [160, 64] on div "g.V(4227).repeat(out()).times(2).emit().id() 1 g . V ( 4227 ) . repeat ( out ( …" at bounding box center [301, 162] width 282 height 196
click at [470, 60] on span "( 4248 )" at bounding box center [468, 60] width 16 height 7
click at [300, 15] on span "Run" at bounding box center [300, 13] width 14 height 10
click at [324, 71] on div "g . V ( 4227 ) . repeat ( out ( )) . times ( 2 ) . emit ( ) . id ( )" at bounding box center [311, 171] width 260 height 215
click at [387, 70] on div "g . V ( 4227 ) . repeat ( out ( )) . times ( 2 ) . emit ( ) . id ( )" at bounding box center [311, 171] width 260 height 215
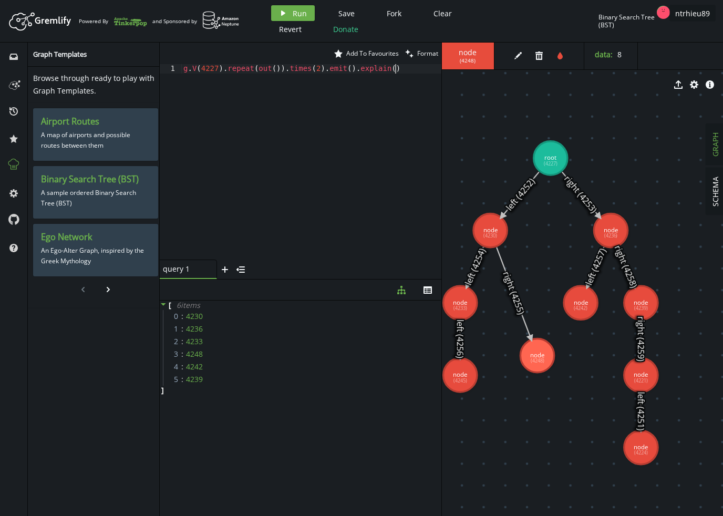
scroll to position [0, 216]
type textarea "g.V(4227).repeat(out()).times(2).emit().explain()"
click at [299, 17] on span "Run" at bounding box center [300, 13] width 14 height 10
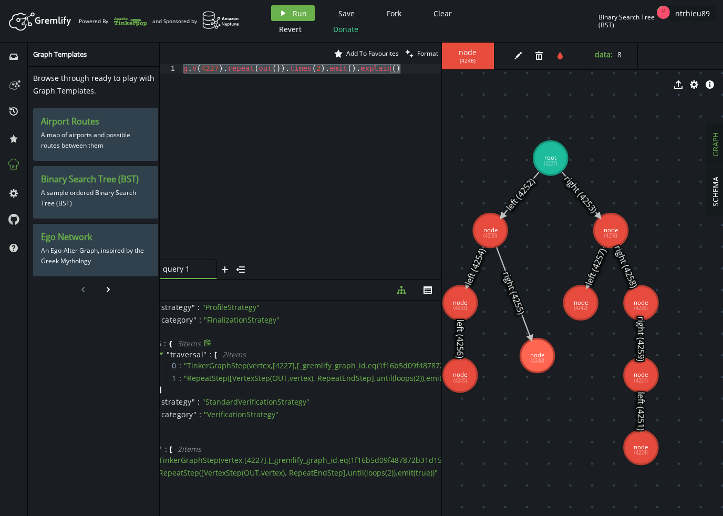
scroll to position [1749, 57]
